Goal: Find specific page/section

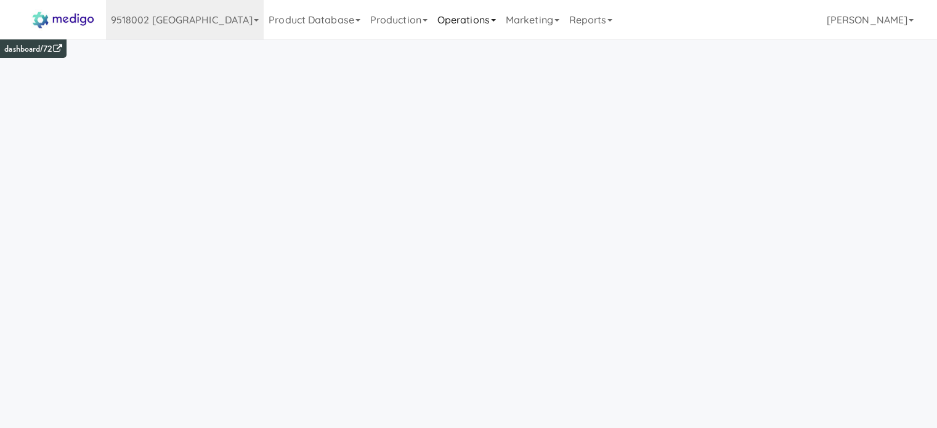
click at [436, 22] on link "Operations" at bounding box center [467, 19] width 68 height 39
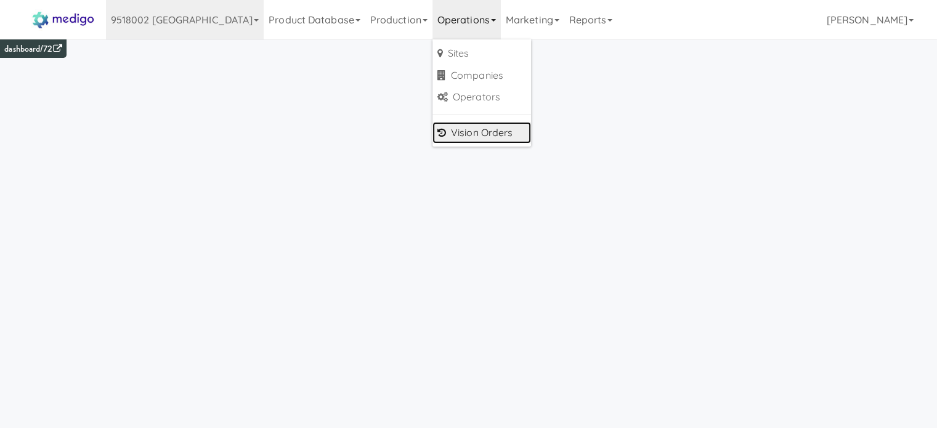
click at [433, 131] on link "Vision Orders" at bounding box center [482, 133] width 99 height 22
